Goal: Task Accomplishment & Management: Use online tool/utility

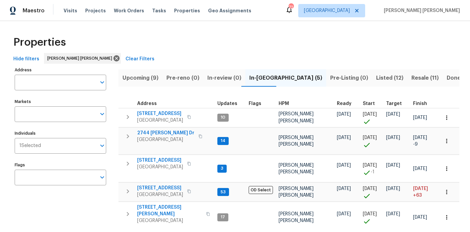
scroll to position [24, 0]
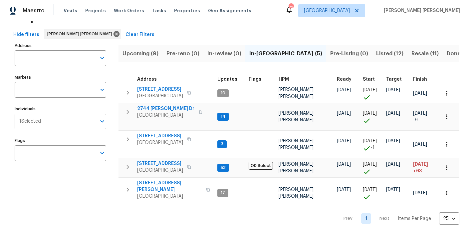
click at [146, 54] on span "Upcoming (9)" at bounding box center [141, 53] width 36 height 9
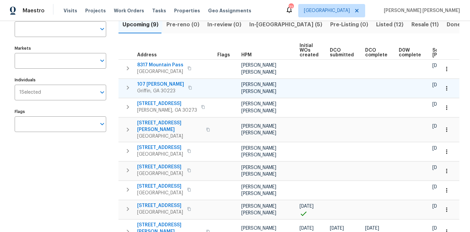
scroll to position [81, 0]
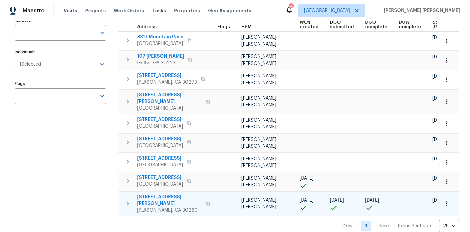
click at [156, 193] on span "[STREET_ADDRESS][PERSON_NAME]" at bounding box center [169, 199] width 65 height 13
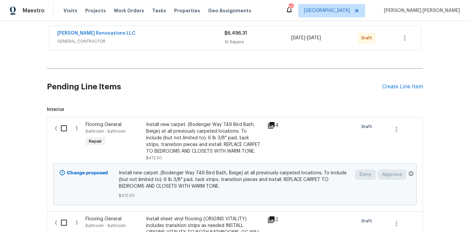
scroll to position [139, 0]
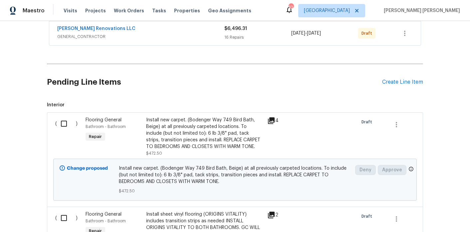
click at [69, 117] on input "checkbox" at bounding box center [66, 124] width 19 height 14
checkbox input "true"
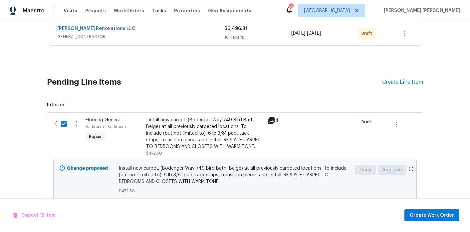
scroll to position [256, 0]
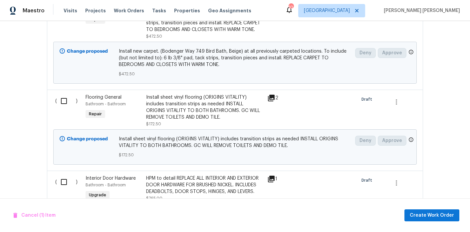
click at [64, 94] on input "checkbox" at bounding box center [66, 101] width 19 height 14
checkbox input "true"
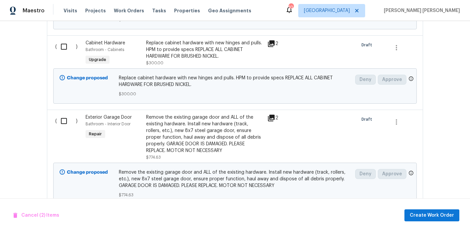
scroll to position [600, 0]
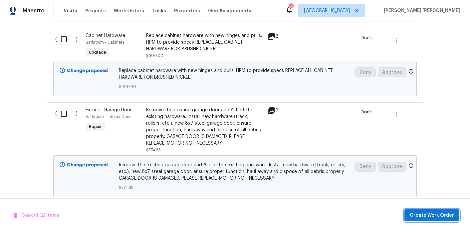
click at [452, 217] on span "Create Work Order" at bounding box center [432, 215] width 44 height 8
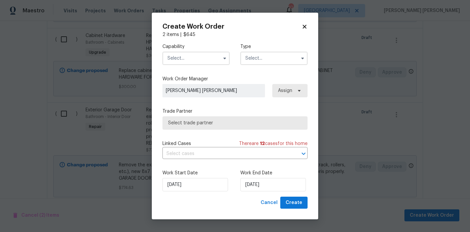
click at [180, 57] on input "text" at bounding box center [196, 58] width 67 height 13
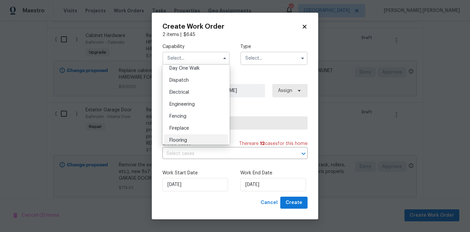
click at [183, 136] on div "Flooring" at bounding box center [196, 140] width 64 height 12
type input "Flooring"
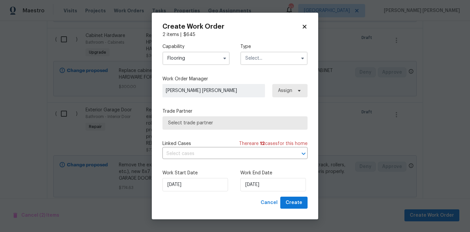
click at [258, 57] on input "text" at bounding box center [273, 58] width 67 height 13
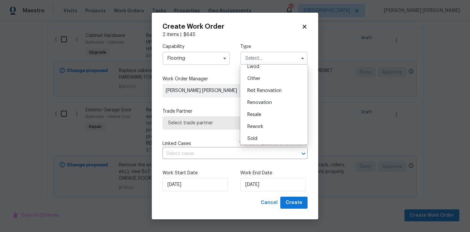
scroll to position [79, 0]
click at [261, 98] on div "Renovation" at bounding box center [274, 101] width 64 height 12
type input "Renovation"
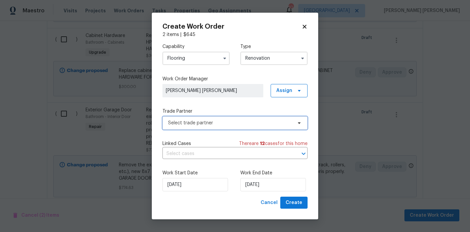
click at [246, 120] on span "Select trade partner" at bounding box center [230, 123] width 124 height 7
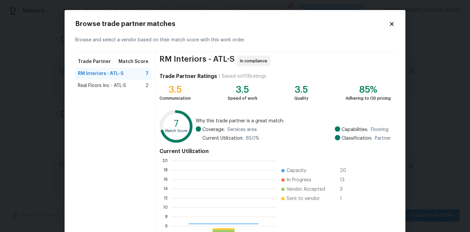
scroll to position [93, 105]
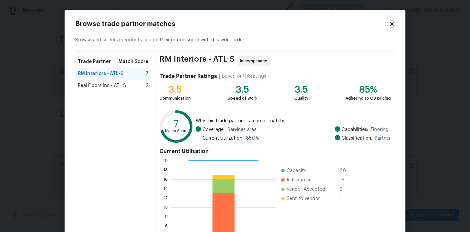
click at [130, 88] on div "Real Floors Inc - ATL-S 2" at bounding box center [113, 85] width 71 height 7
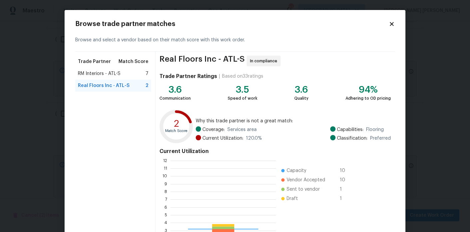
scroll to position [93, 106]
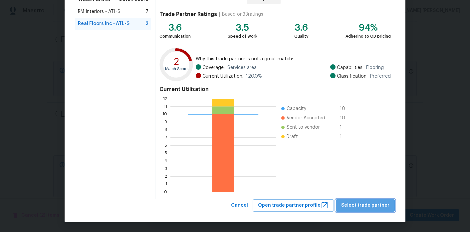
click at [370, 209] on span "Select trade partner" at bounding box center [365, 205] width 48 height 8
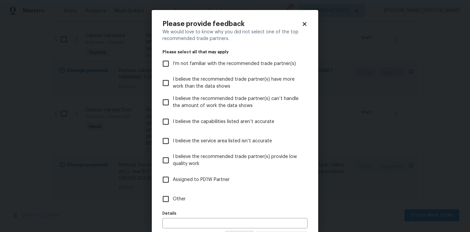
scroll to position [0, 0]
click at [182, 194] on label "Other" at bounding box center [231, 198] width 144 height 19
click at [173, 194] on input "Other" at bounding box center [166, 199] width 14 height 14
checkbox input "true"
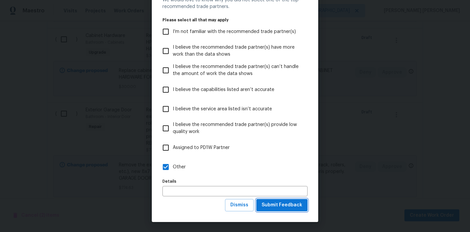
click at [300, 207] on span "Submit Feedback" at bounding box center [282, 205] width 41 height 8
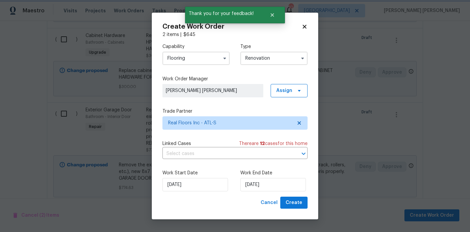
scroll to position [0, 0]
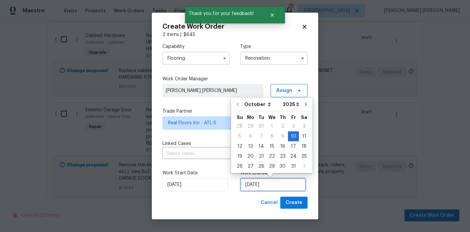
click at [266, 184] on input "10/10/2025" at bounding box center [273, 184] width 66 height 13
click at [290, 149] on div "17" at bounding box center [293, 146] width 11 height 9
type input "10/17/2025"
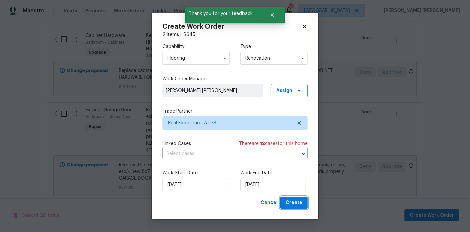
click at [301, 204] on span "Create" at bounding box center [294, 202] width 17 height 8
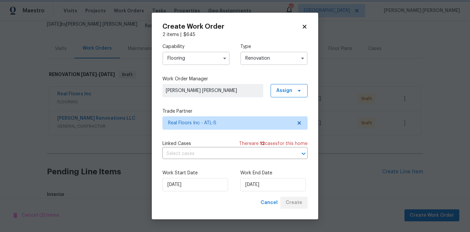
scroll to position [449, 0]
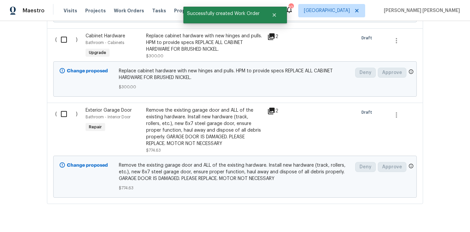
click at [65, 107] on input "checkbox" at bounding box center [66, 114] width 19 height 14
checkbox input "true"
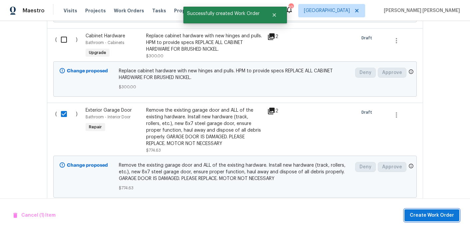
click at [423, 218] on span "Create Work Order" at bounding box center [432, 215] width 44 height 8
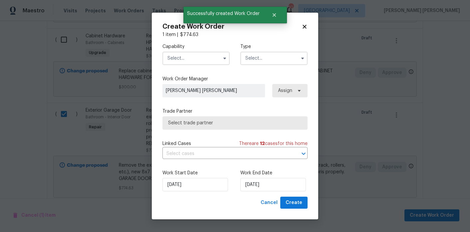
click at [200, 55] on input "text" at bounding box center [196, 58] width 67 height 13
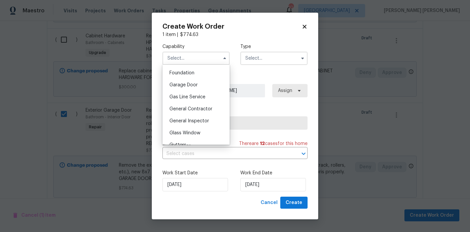
scroll to position [280, 0]
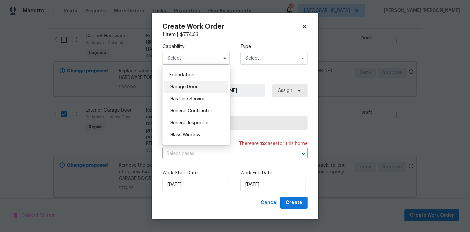
click at [192, 86] on span "Garage Door" at bounding box center [184, 87] width 28 height 5
type input "Garage Door"
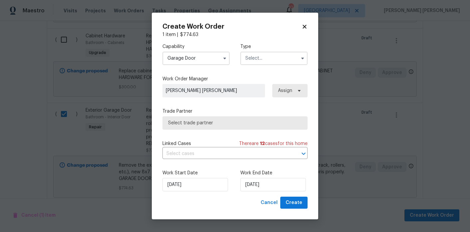
click at [270, 56] on input "text" at bounding box center [273, 58] width 67 height 13
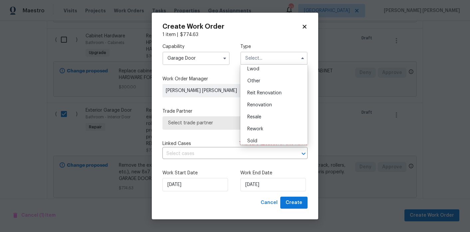
scroll to position [79, 0]
click at [270, 106] on div "Renovation" at bounding box center [274, 101] width 64 height 12
type input "Renovation"
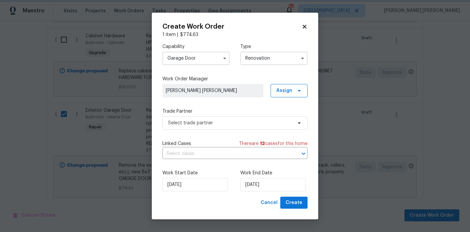
scroll to position [0, 0]
click at [265, 131] on div "Capability Garage Door Type Renovation Work Order Manager Marcos Ricardo Resend…" at bounding box center [235, 117] width 145 height 159
click at [268, 121] on span "Select trade partner" at bounding box center [230, 123] width 124 height 7
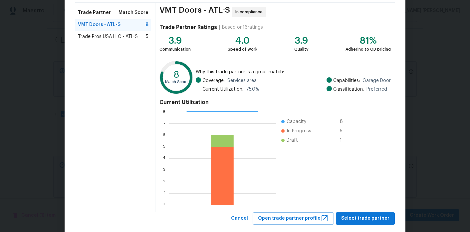
scroll to position [61, 0]
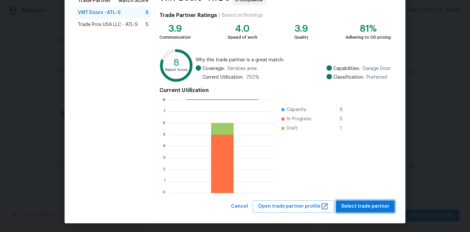
click at [358, 203] on span "Select trade partner" at bounding box center [365, 206] width 48 height 8
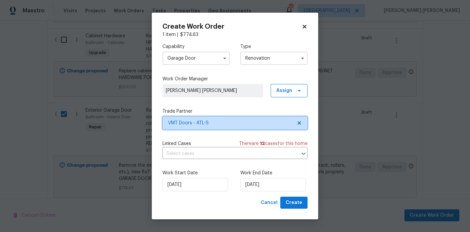
scroll to position [0, 0]
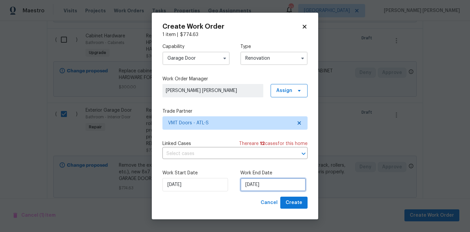
click at [286, 185] on input "10/10/2025" at bounding box center [273, 184] width 66 height 13
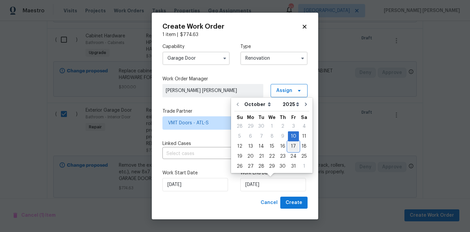
click at [290, 143] on div "17" at bounding box center [293, 146] width 11 height 9
type input "10/17/2025"
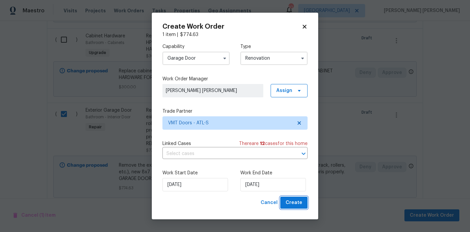
click at [298, 203] on span "Create" at bounding box center [294, 202] width 17 height 8
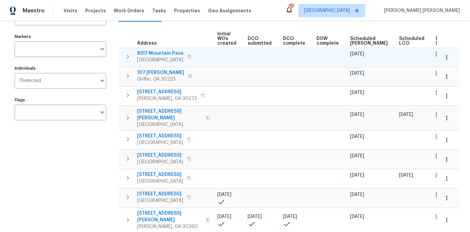
scroll to position [63, 0]
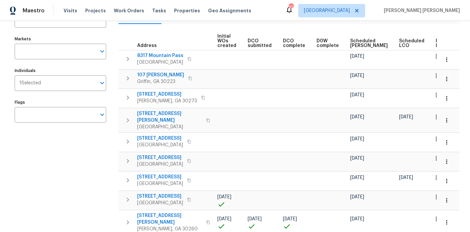
click at [436, 39] on span "Ready Date" at bounding box center [443, 43] width 15 height 9
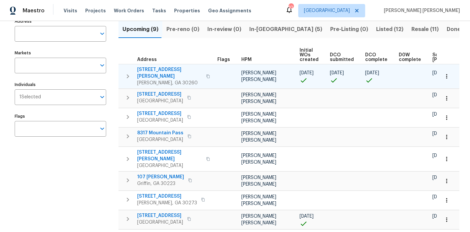
scroll to position [0, 90]
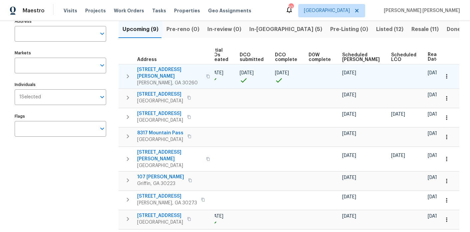
click at [447, 73] on icon "button" at bounding box center [447, 76] width 7 height 7
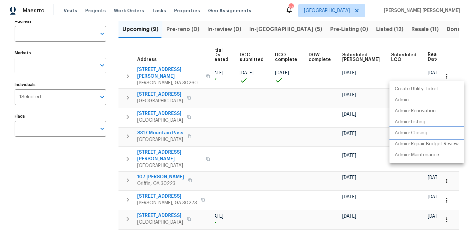
click at [419, 129] on li "Admin: Closing" at bounding box center [427, 133] width 75 height 11
